Goal: Find specific page/section: Find specific page/section

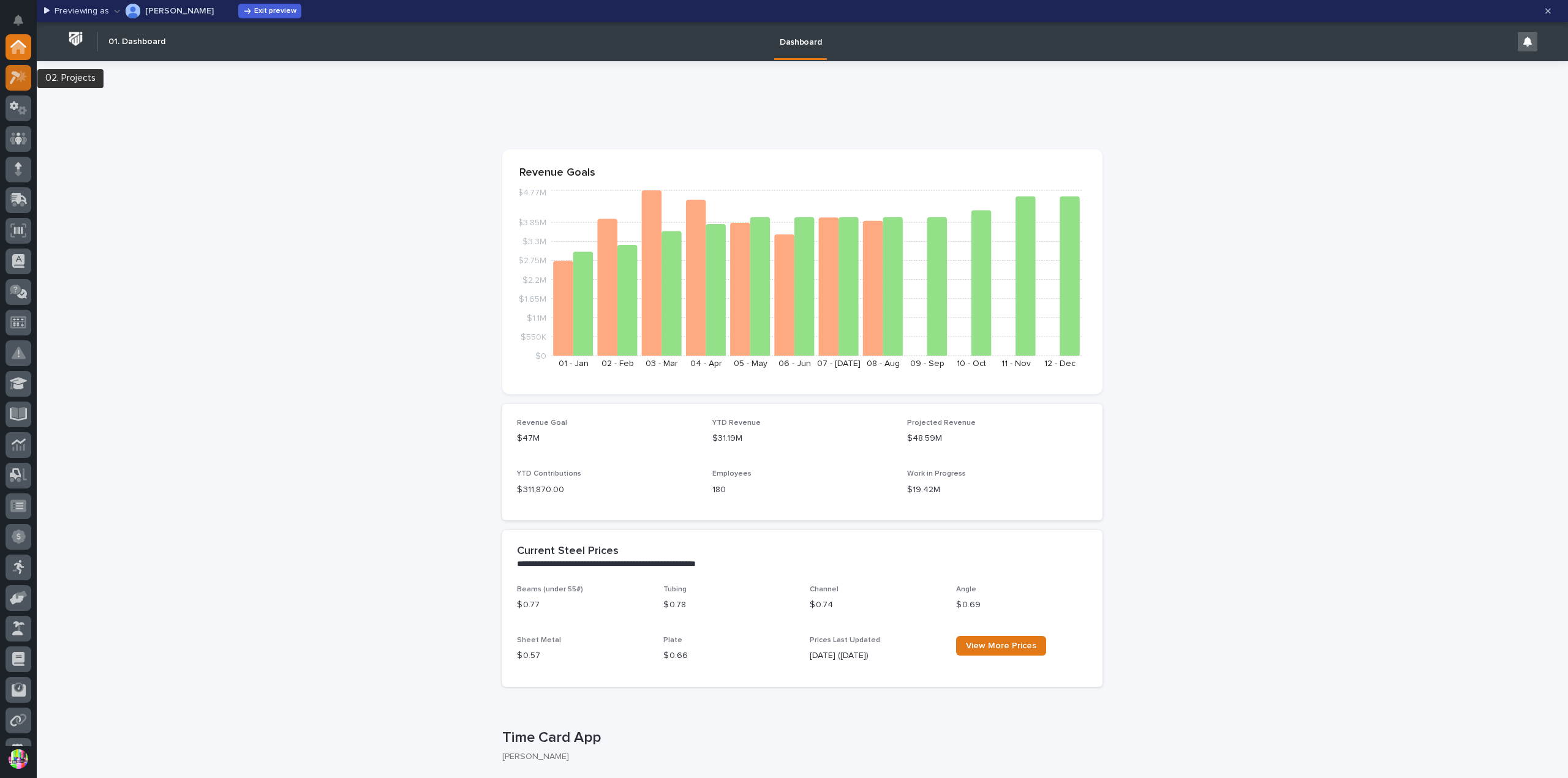
click at [18, 76] on icon at bounding box center [16, 77] width 11 height 14
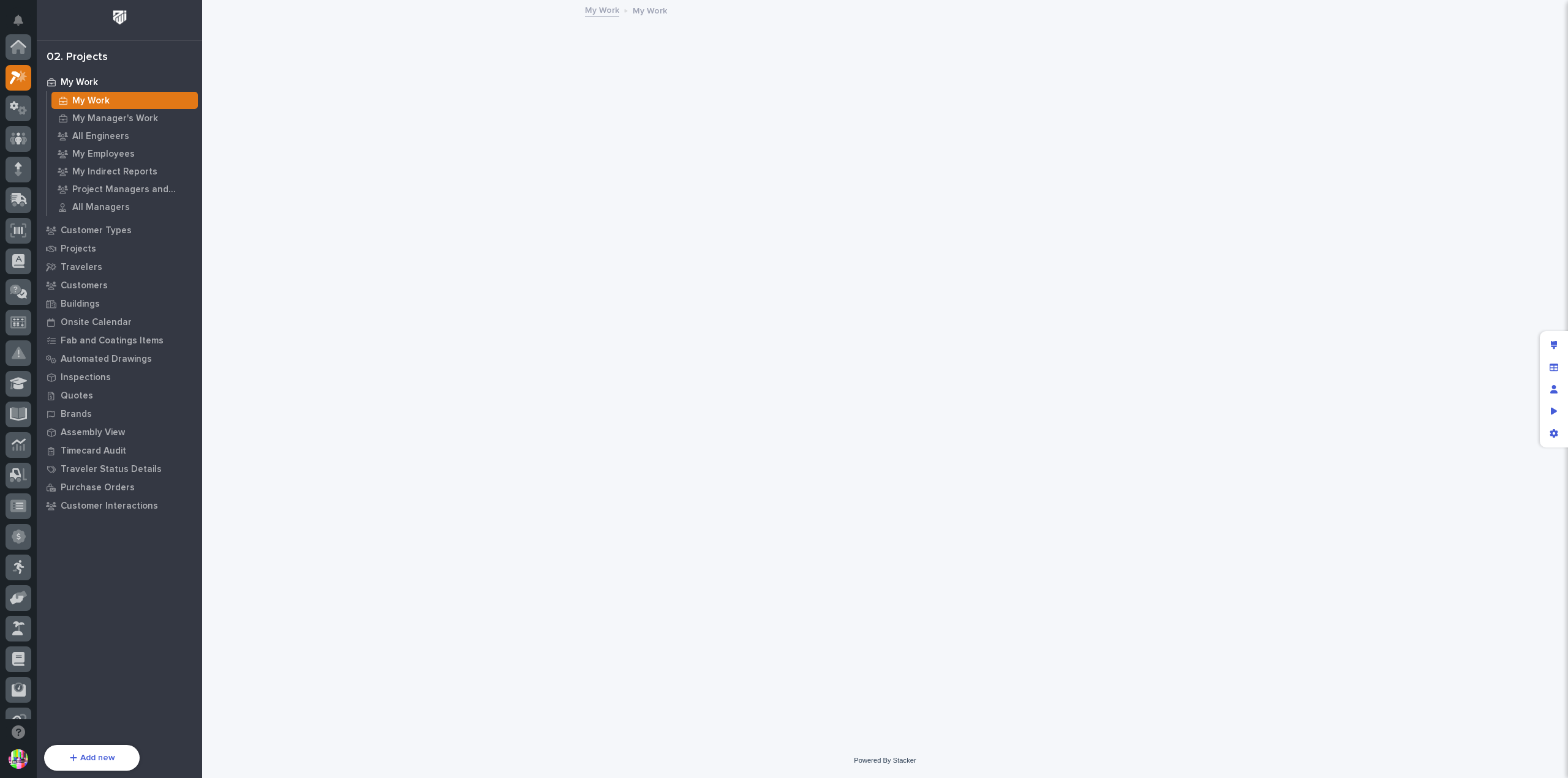
scroll to position [30, 0]
click at [78, 394] on p "Quotes" at bounding box center [76, 396] width 32 height 11
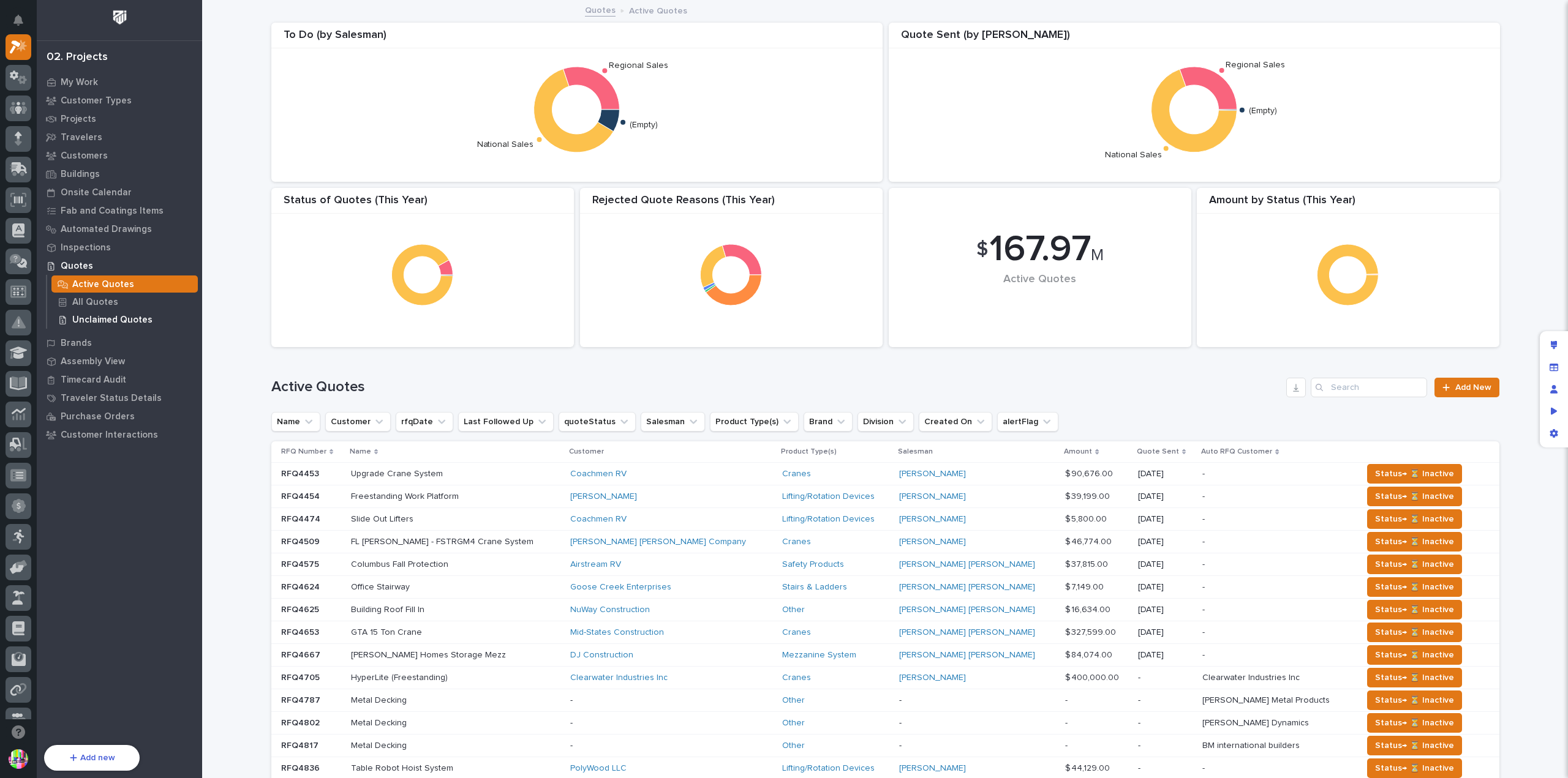
click at [118, 314] on div "Unclaimed Quotes" at bounding box center [124, 319] width 146 height 17
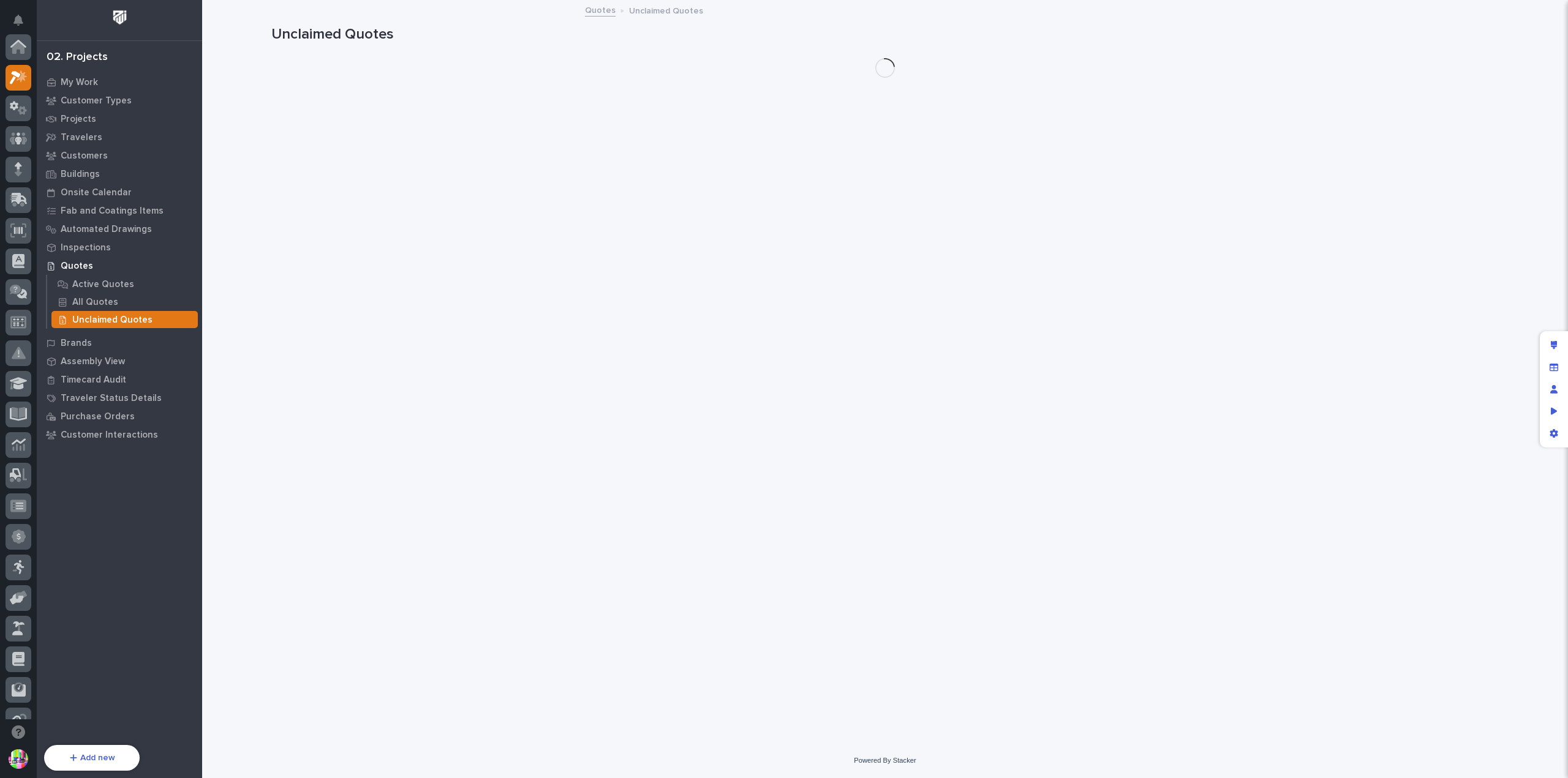
scroll to position [30, 0]
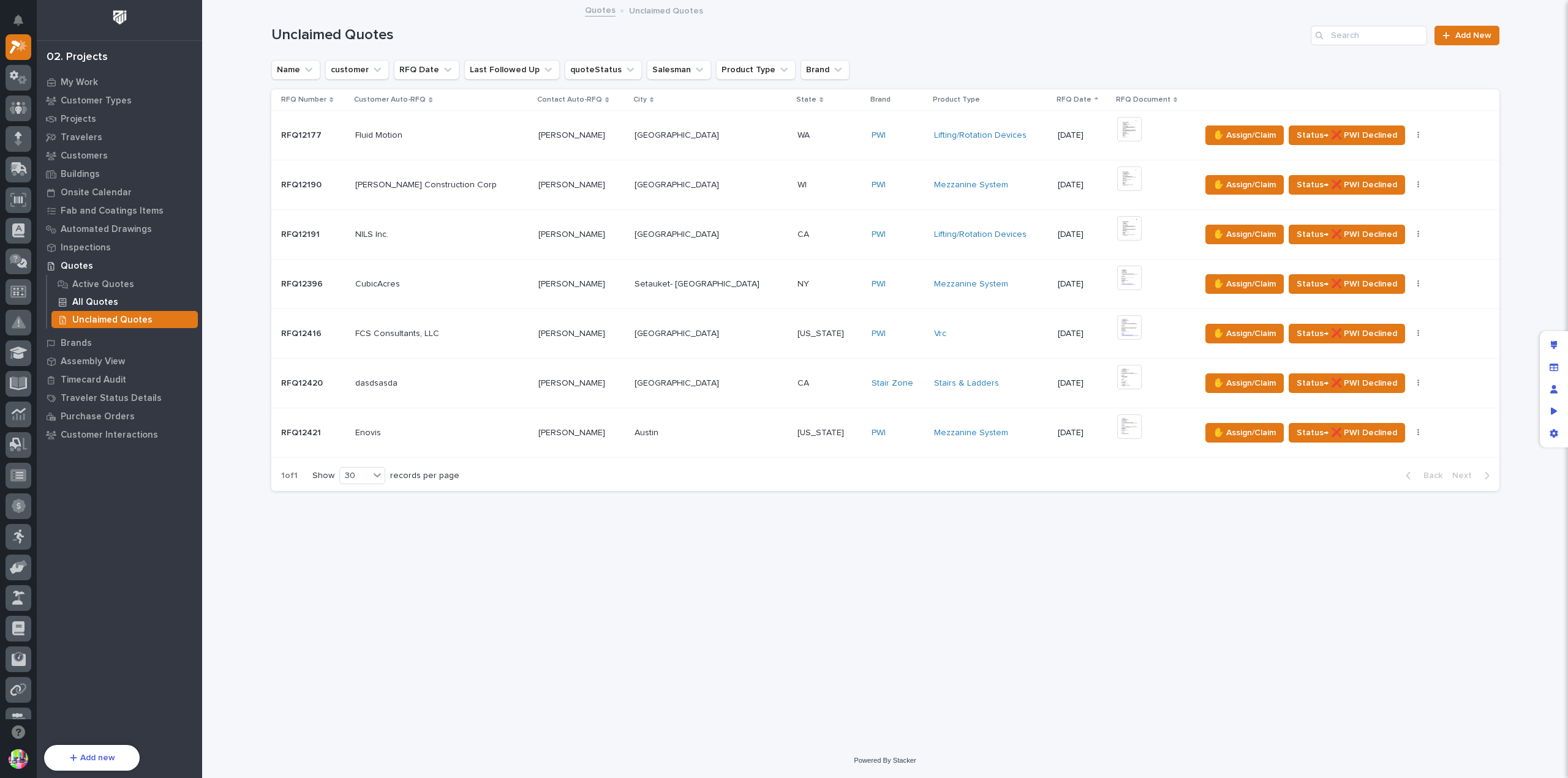
click at [102, 302] on p "All Quotes" at bounding box center [95, 303] width 46 height 11
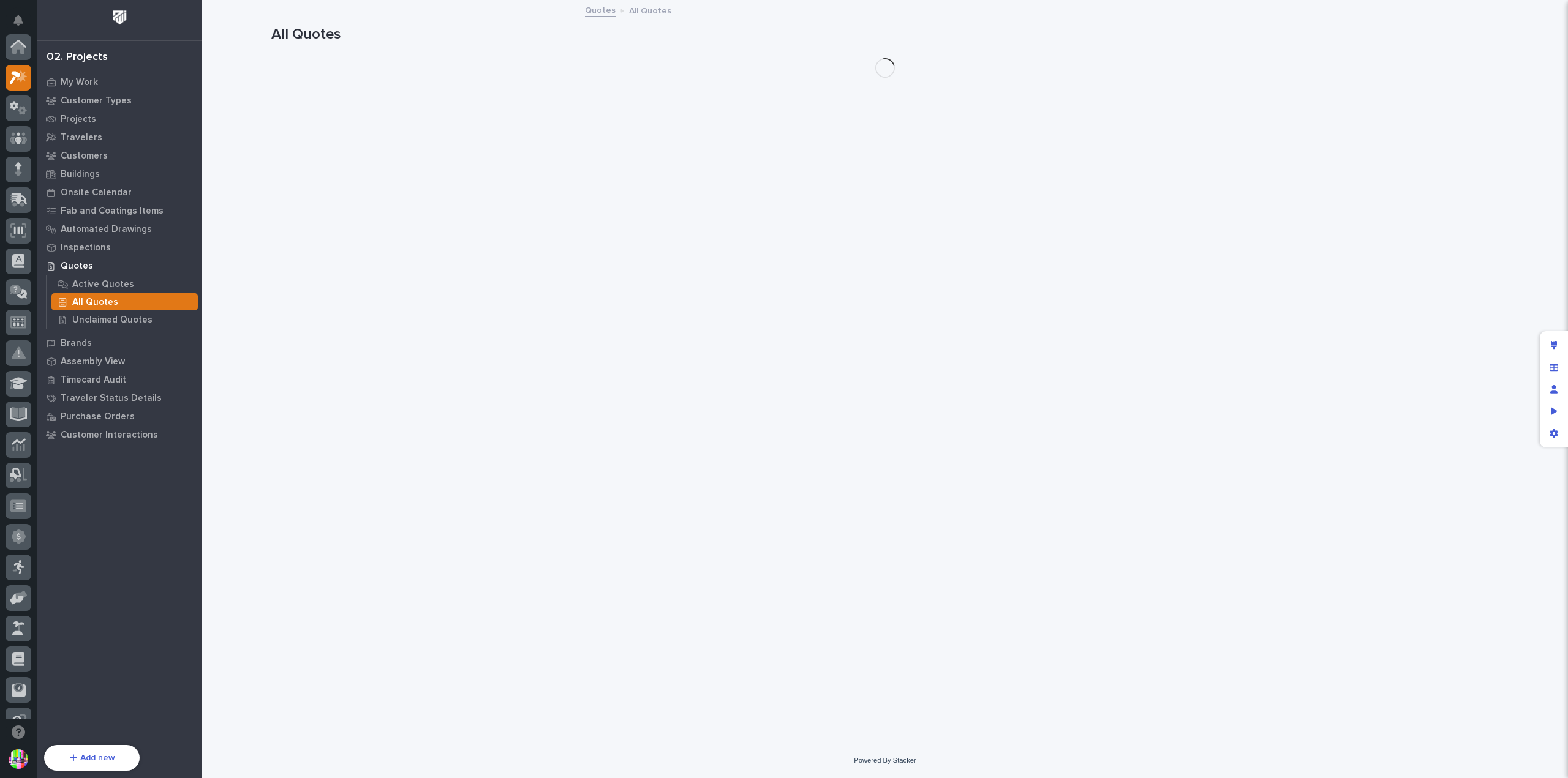
scroll to position [30, 0]
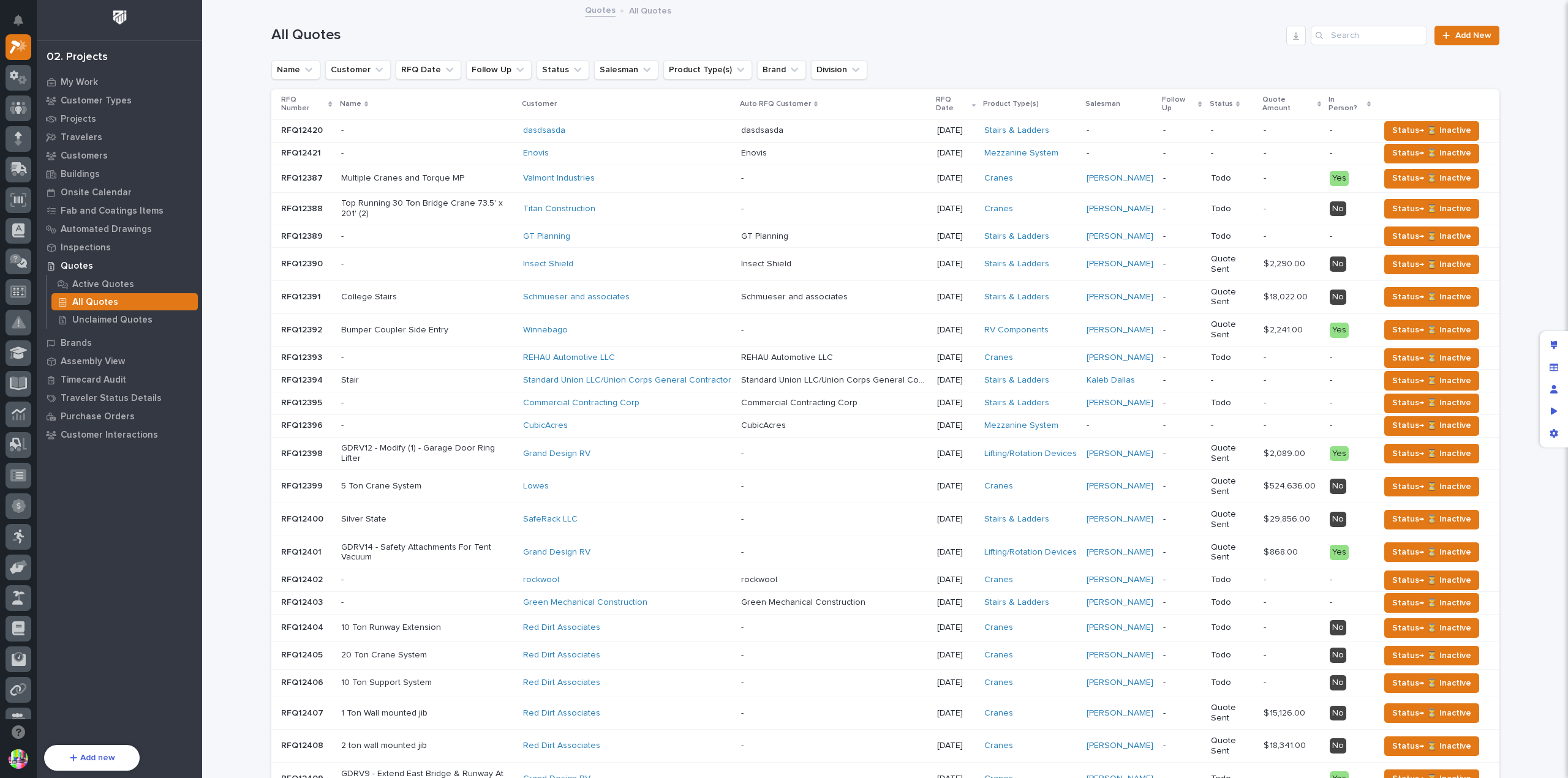
click at [301, 151] on p "RFQ12421" at bounding box center [302, 152] width 42 height 13
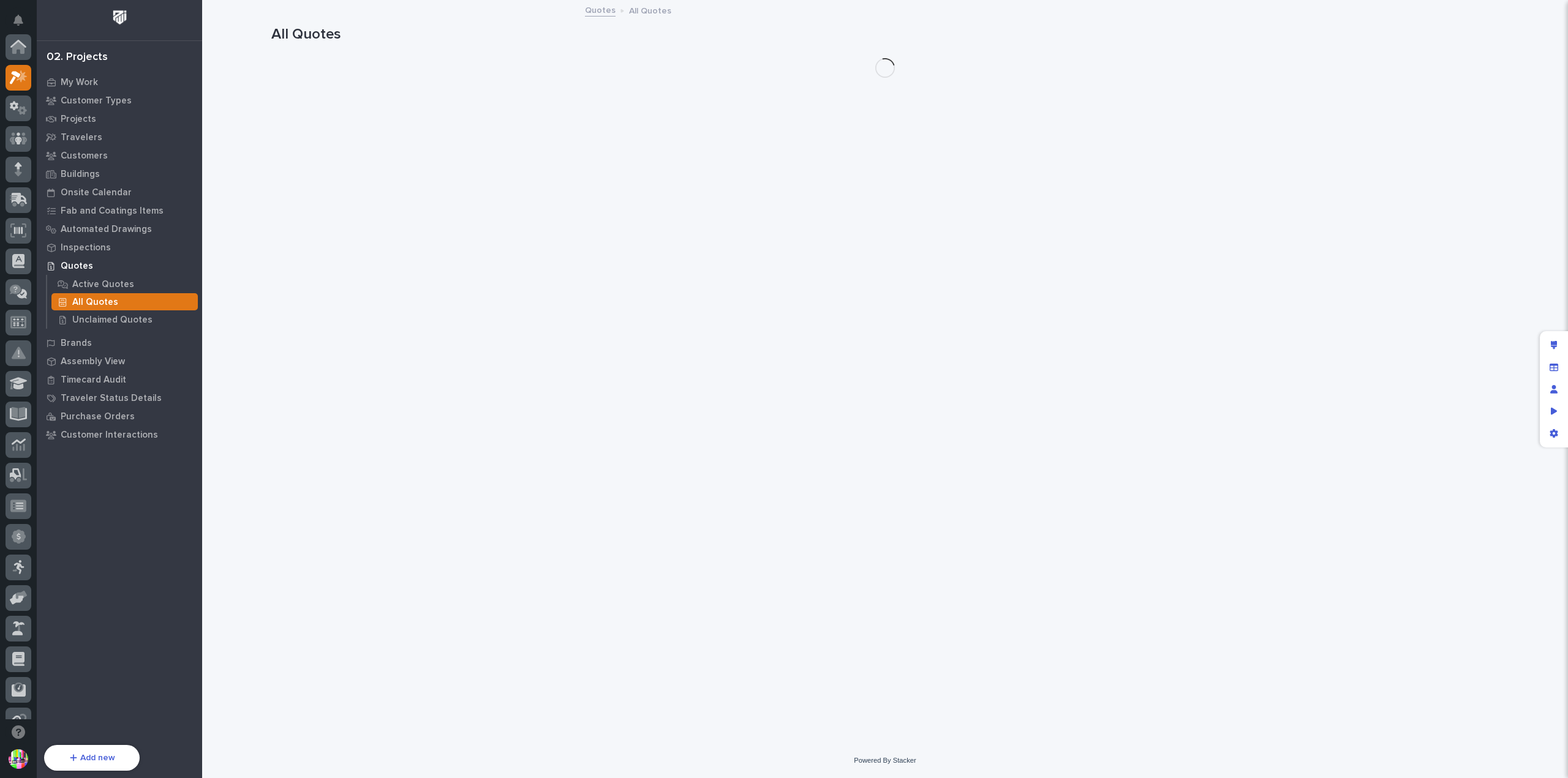
scroll to position [30, 0]
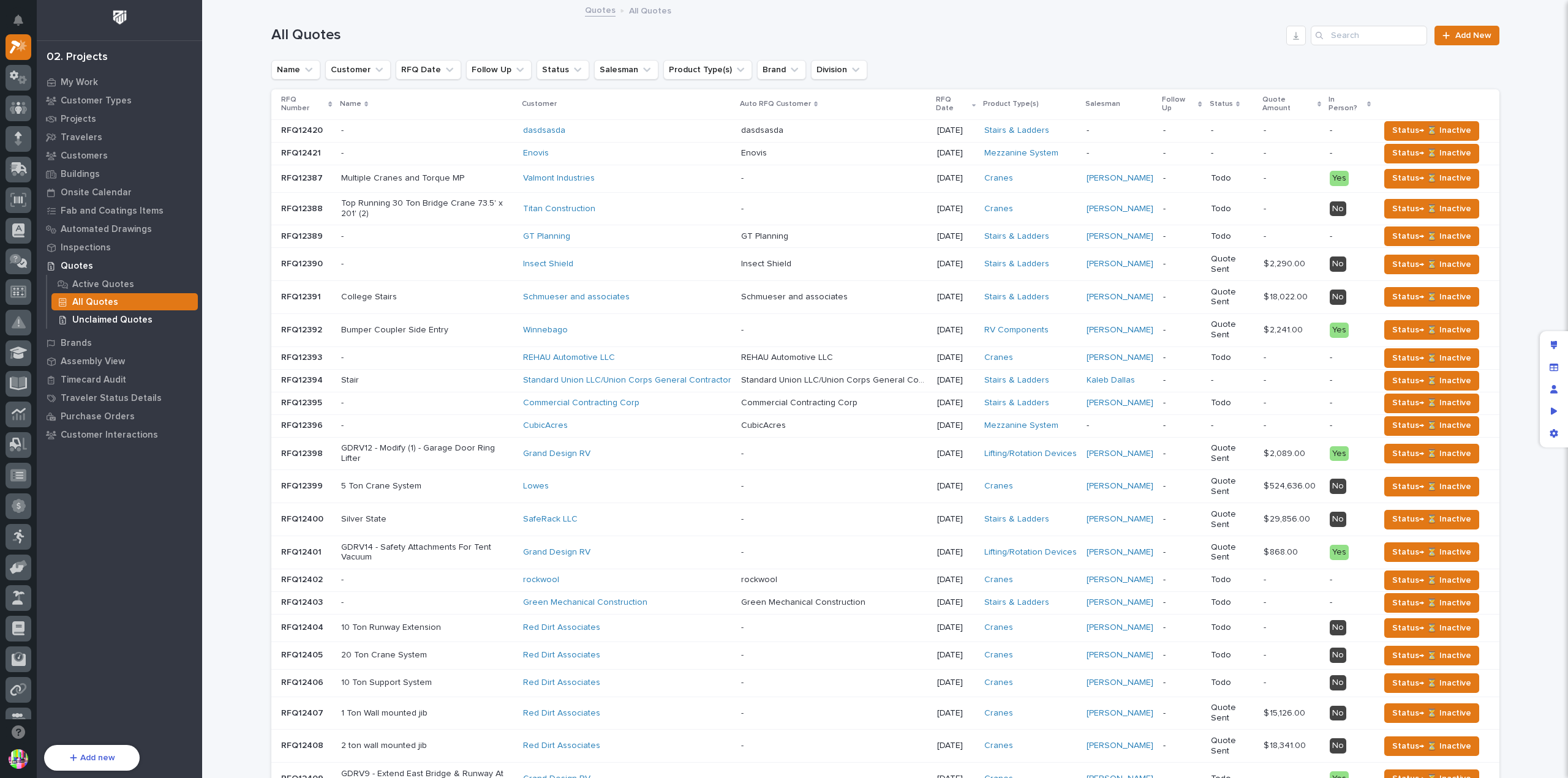
click at [140, 320] on p "Unclaimed Quotes" at bounding box center [112, 320] width 80 height 11
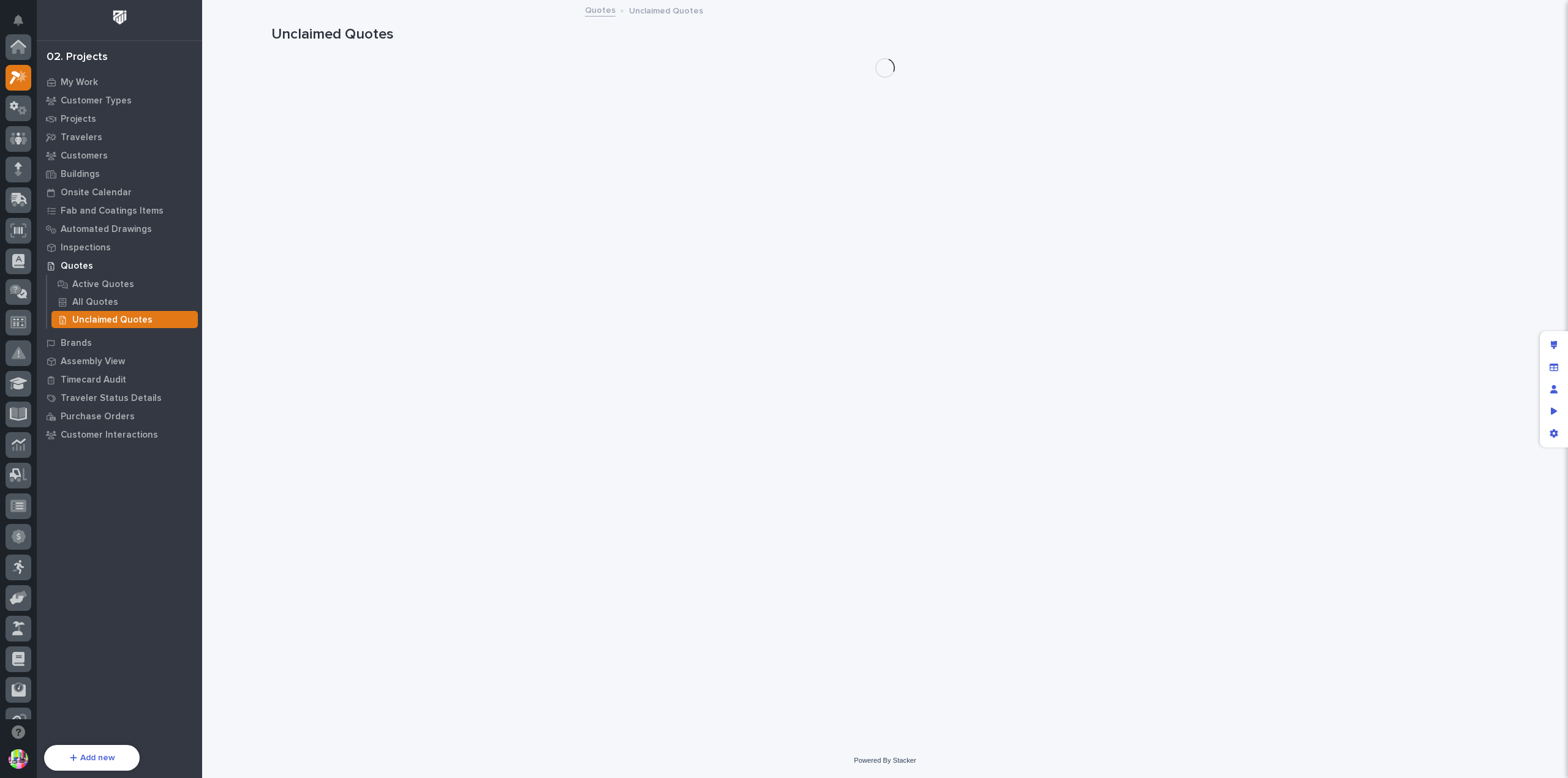
scroll to position [30, 0]
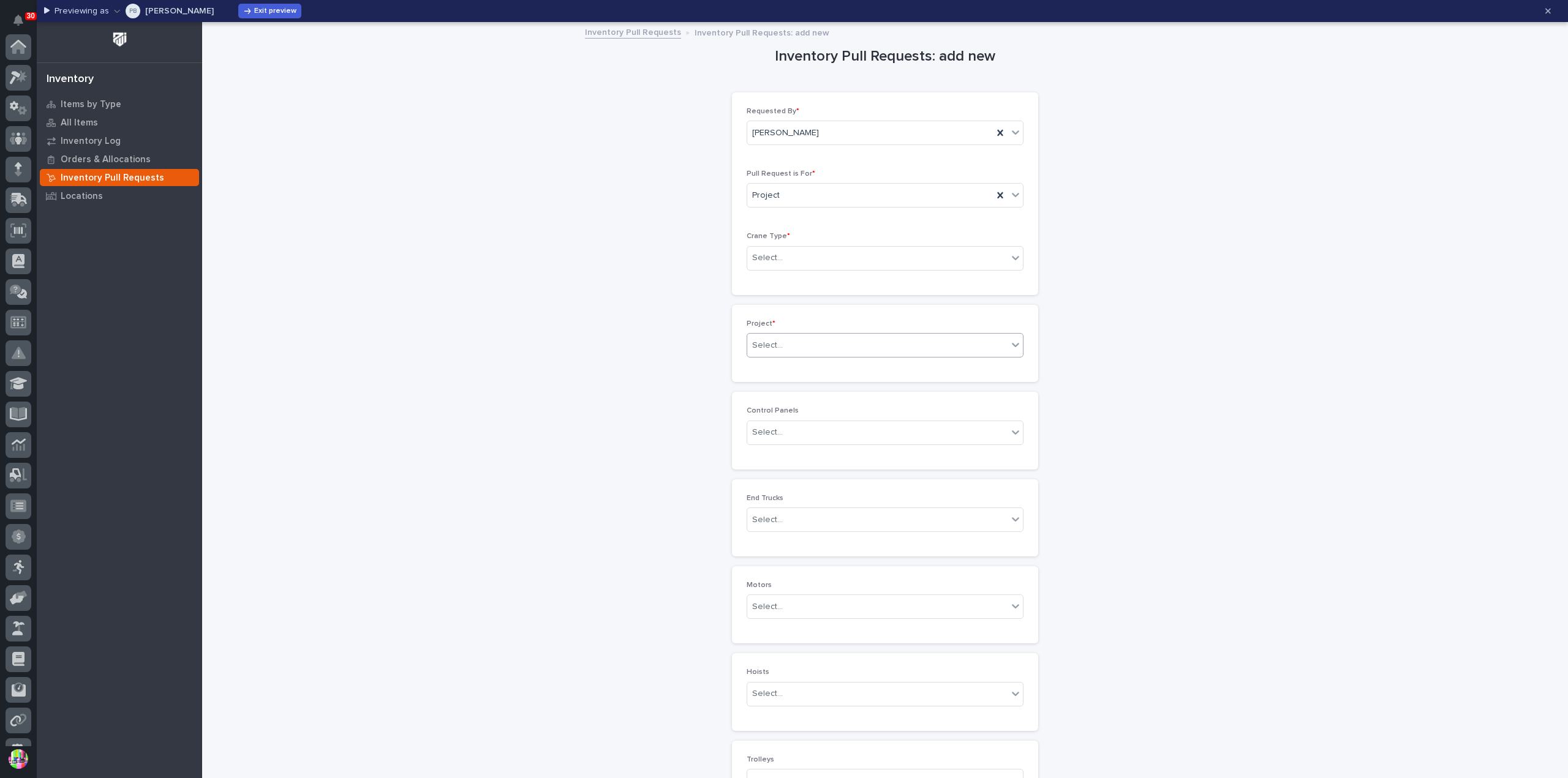
scroll to position [237, 0]
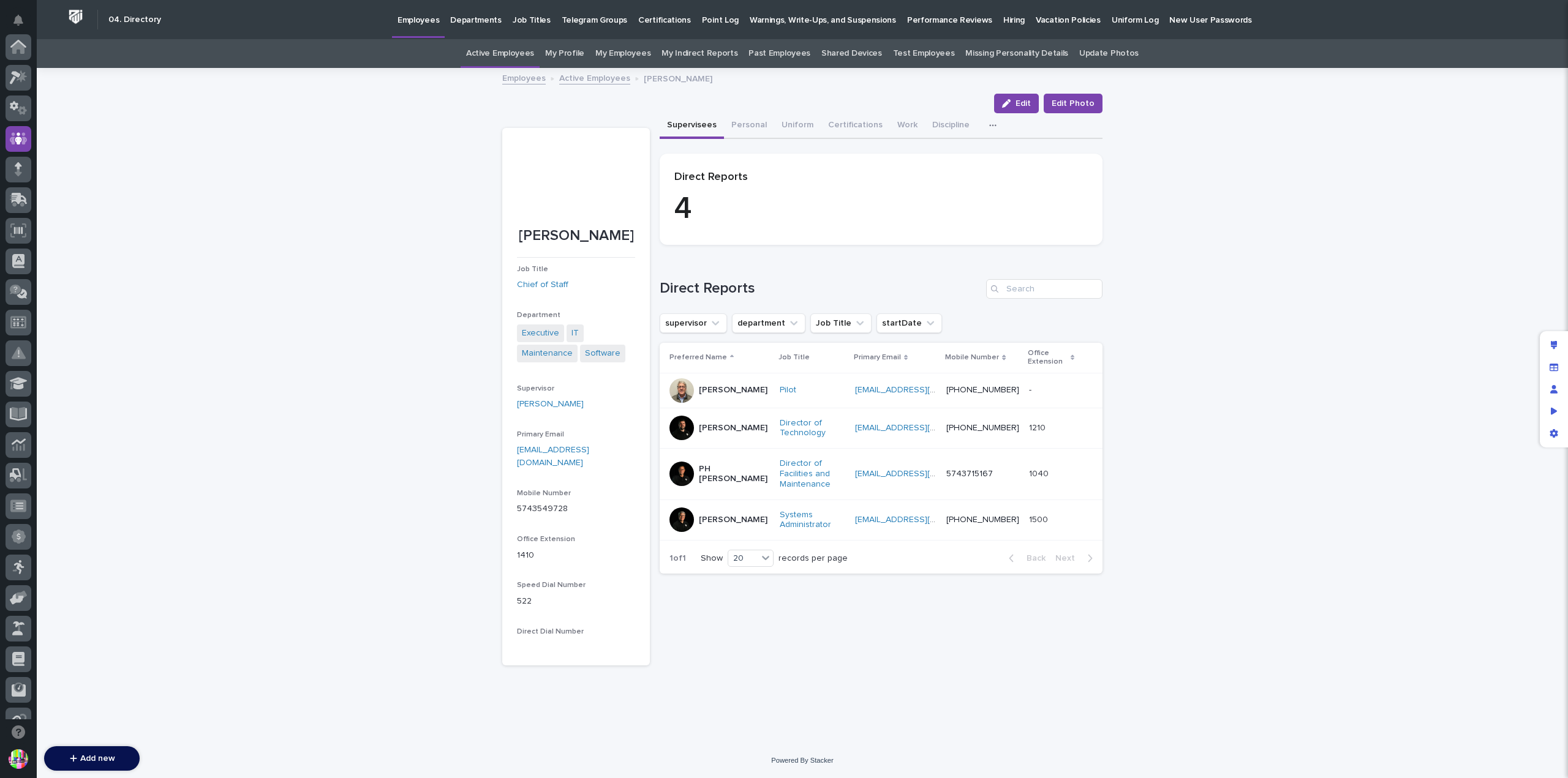
scroll to position [92, 0]
click at [715, 431] on p "[PERSON_NAME]" at bounding box center [733, 428] width 69 height 10
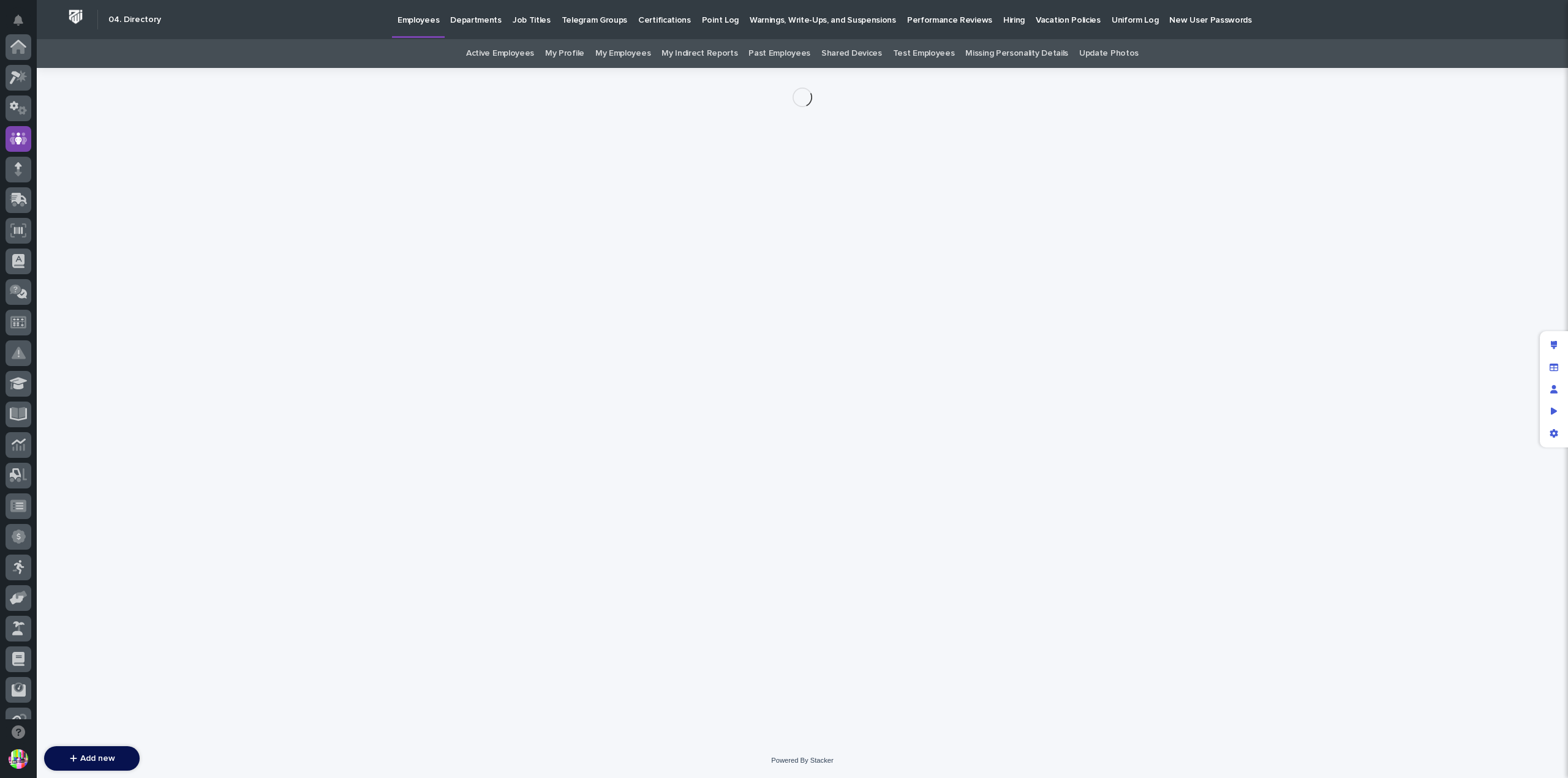
scroll to position [92, 0]
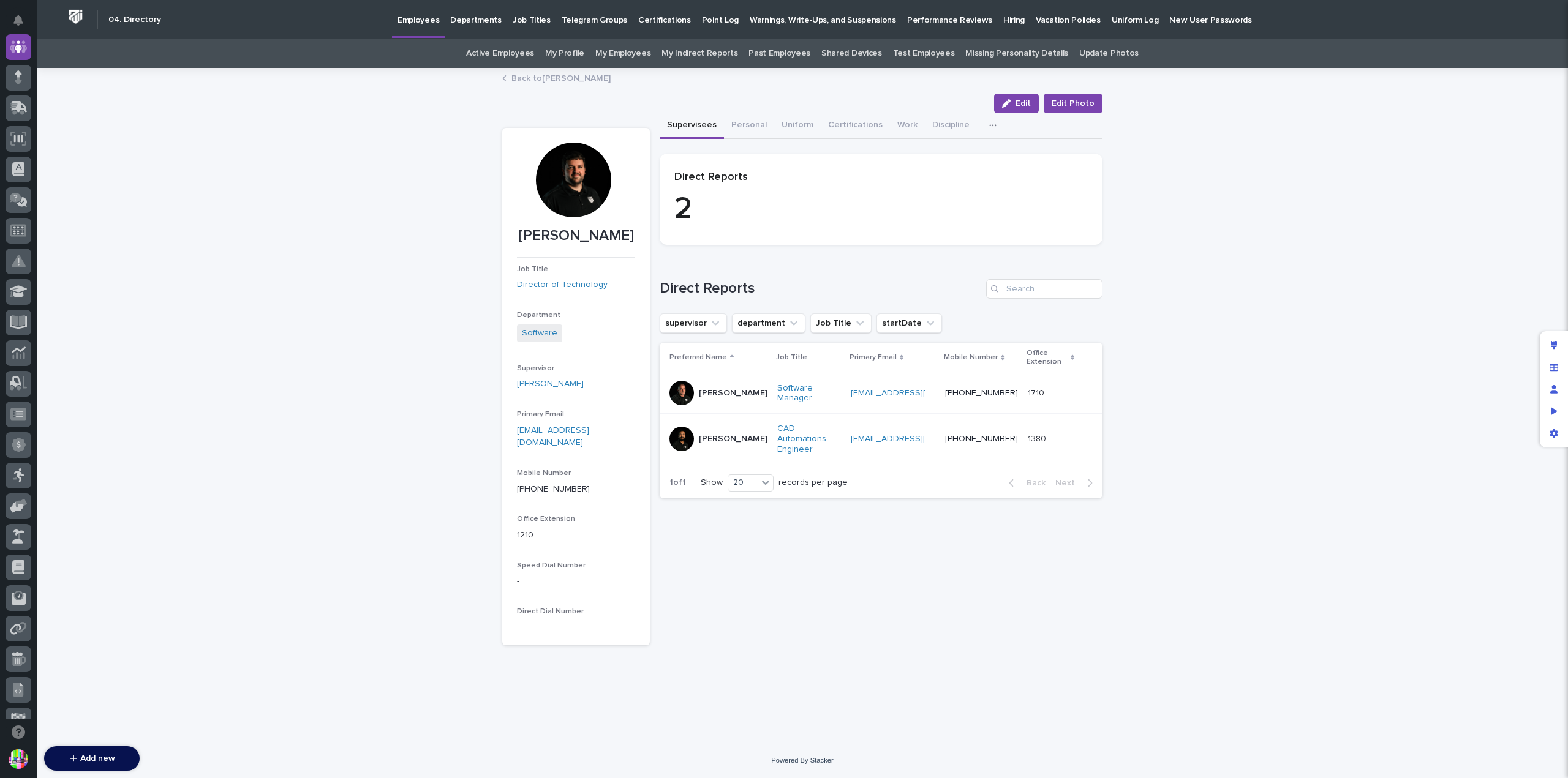
click at [711, 391] on p "[PERSON_NAME]" at bounding box center [733, 393] width 69 height 10
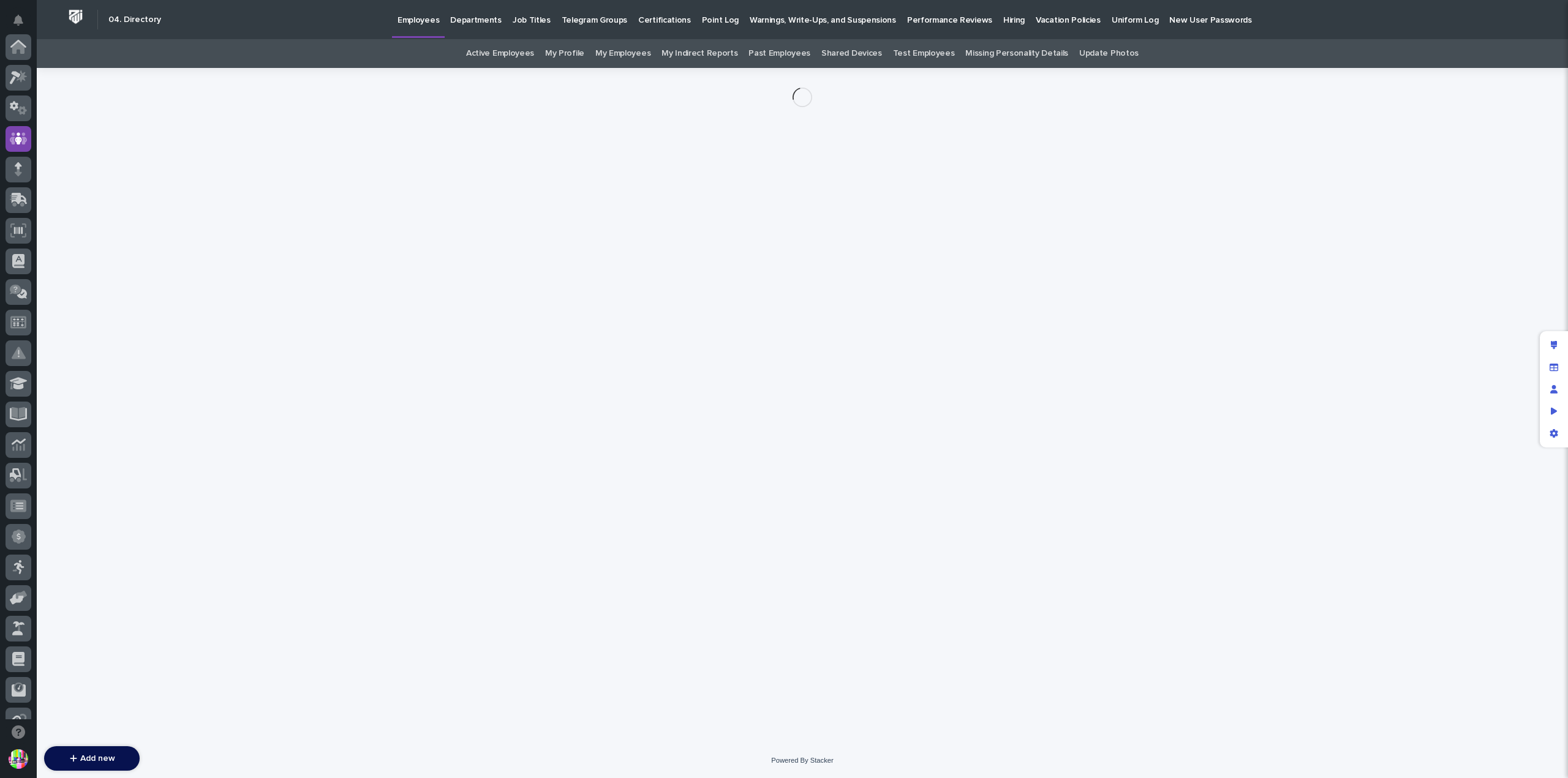
scroll to position [92, 0]
